Goal: Subscribe to service/newsletter

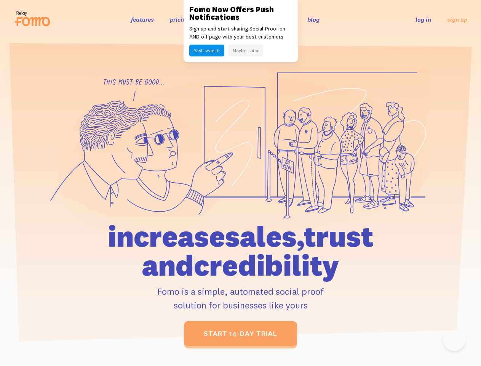
click at [240, 183] on icon at bounding box center [248, 155] width 366 height 155
click at [207, 50] on button "Yes! I want it" at bounding box center [206, 51] width 35 height 12
